Goal: Task Accomplishment & Management: Manage account settings

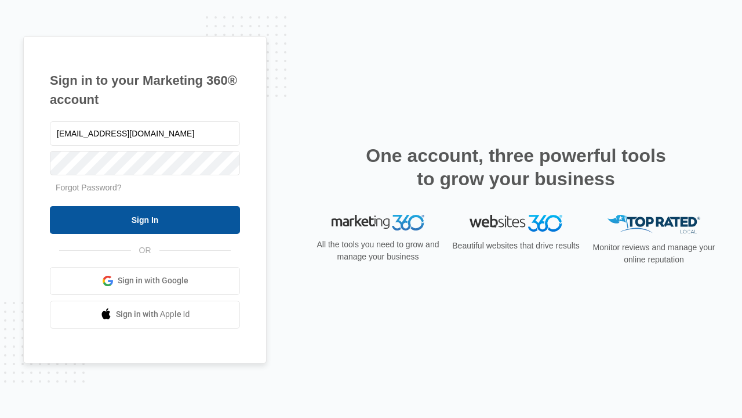
click at [145, 219] on input "Sign In" at bounding box center [145, 220] width 190 height 28
